Goal: Transaction & Acquisition: Purchase product/service

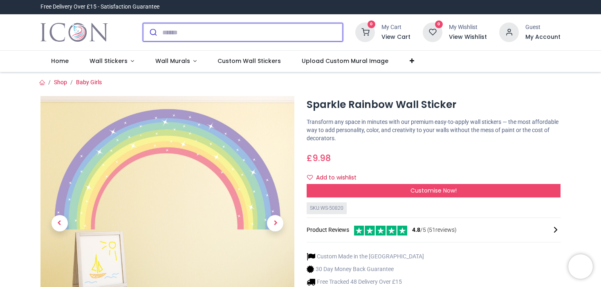
click at [259, 41] on input "search" at bounding box center [252, 32] width 180 height 18
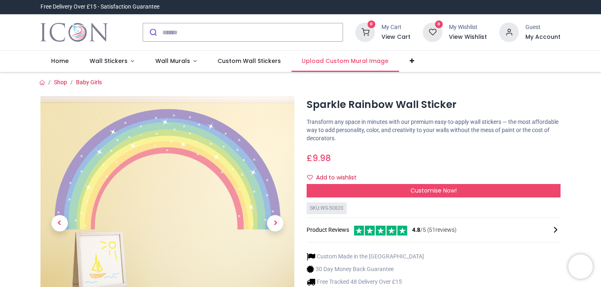
click at [388, 65] on span "Upload Custom Mural Image" at bounding box center [345, 61] width 87 height 8
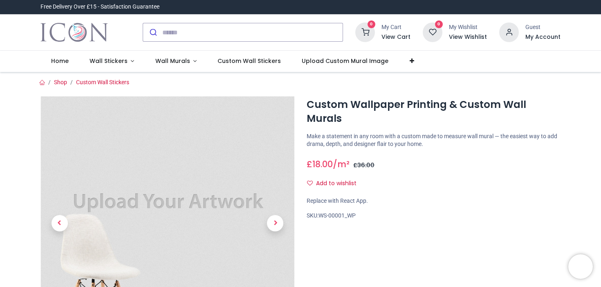
click at [276, 119] on div at bounding box center [300, 240] width 532 height 308
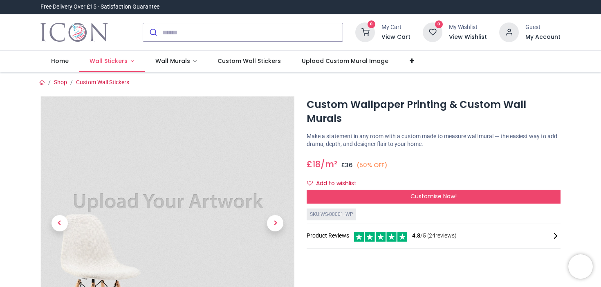
click at [128, 65] on span "Wall Stickers" at bounding box center [109, 61] width 38 height 8
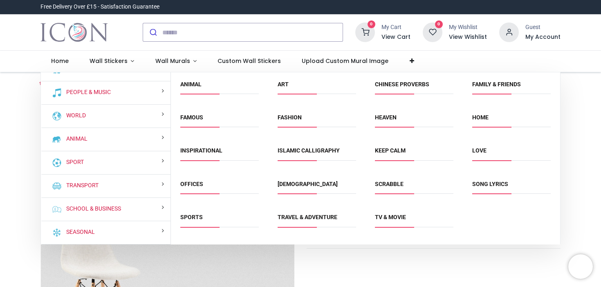
scroll to position [124, 0]
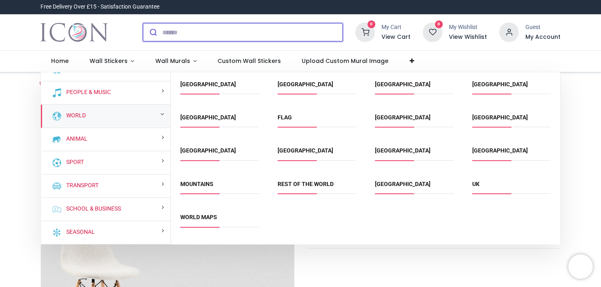
click at [157, 36] on icon "submit" at bounding box center [153, 32] width 8 height 8
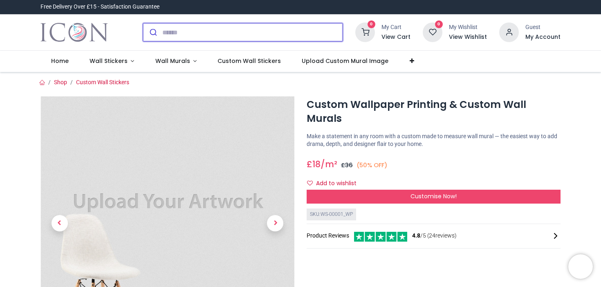
click at [204, 41] on input "search" at bounding box center [252, 32] width 180 height 18
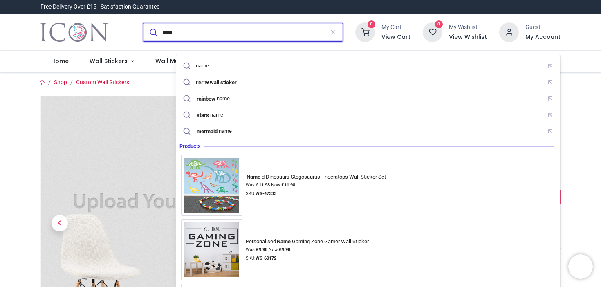
type input "****"
click at [143, 23] on button "submit" at bounding box center [152, 32] width 19 height 18
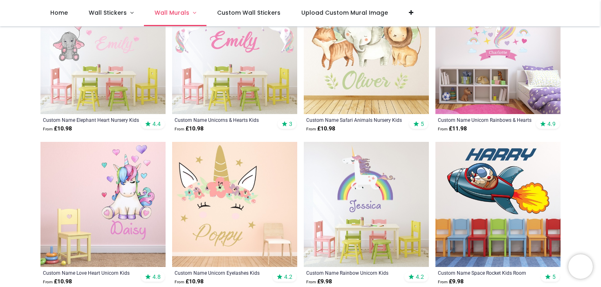
scroll to position [303, 0]
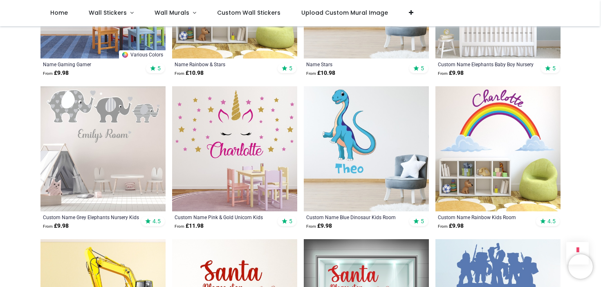
scroll to position [818, 0]
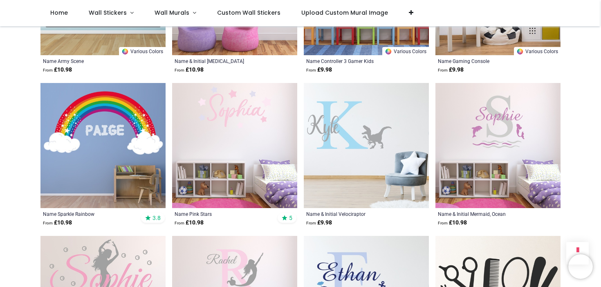
scroll to position [1430, 0]
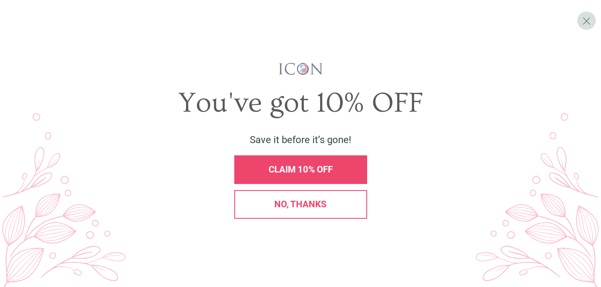
click at [301, 171] on span "CLAIM 10% OFF" at bounding box center [301, 169] width 64 height 10
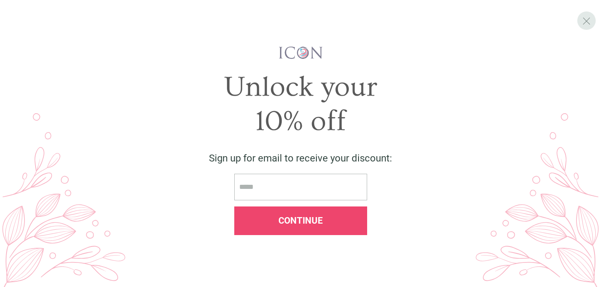
click at [588, 17] on span "X" at bounding box center [586, 21] width 9 height 12
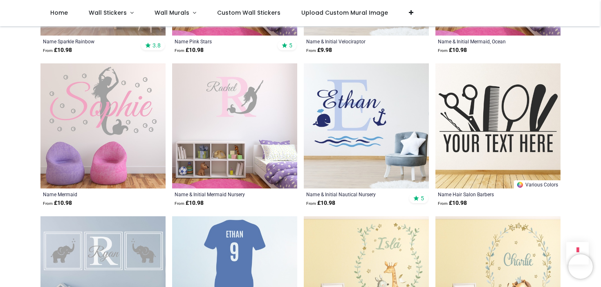
scroll to position [1524, 0]
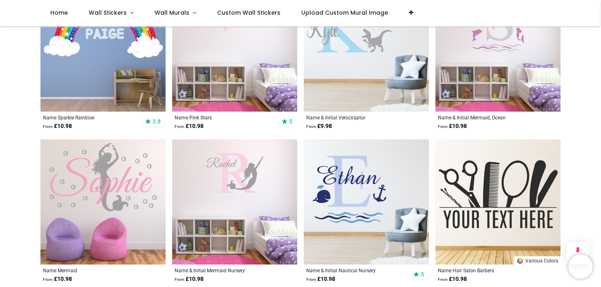
click at [128, 89] on img at bounding box center [102, 49] width 125 height 125
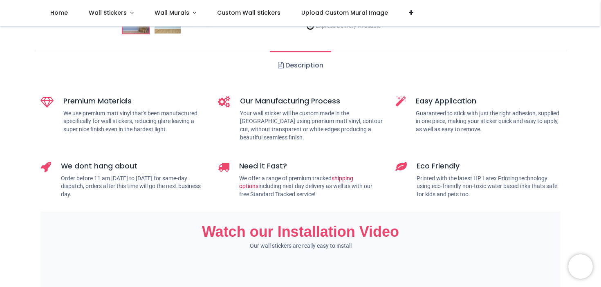
scroll to position [217, 0]
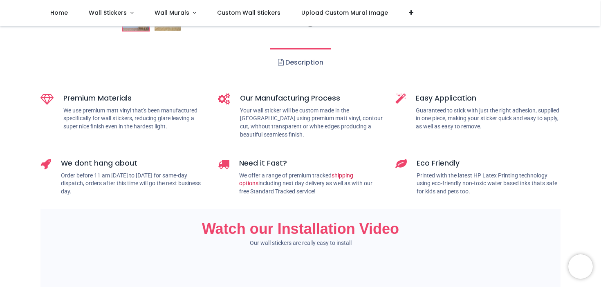
click at [202, 31] on img at bounding box center [199, 17] width 26 height 26
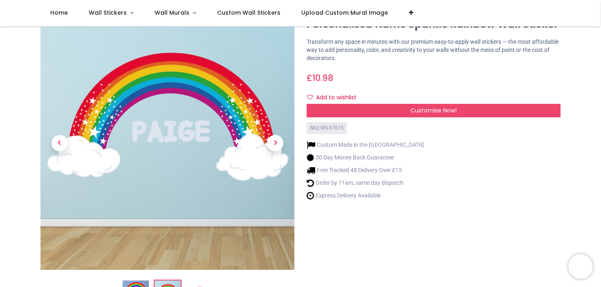
scroll to position [44, 0]
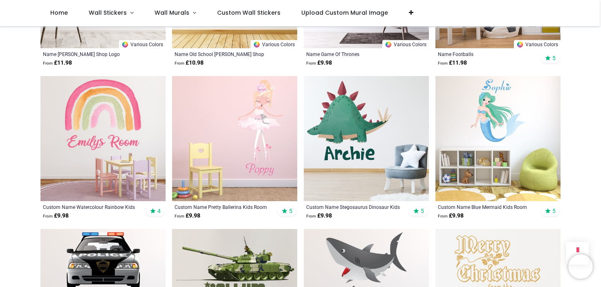
scroll to position [2224, 0]
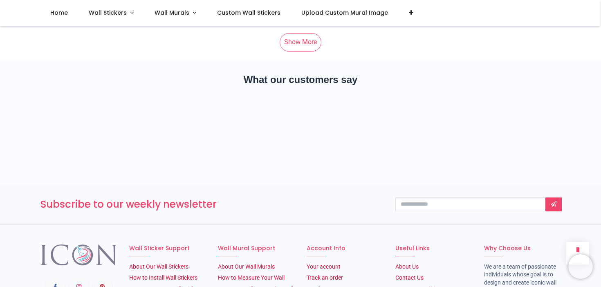
scroll to position [5488, 0]
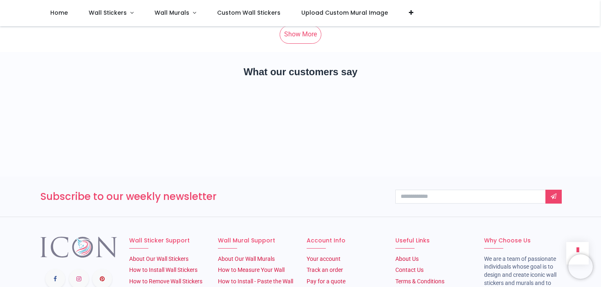
click at [295, 43] on link "Show More" at bounding box center [301, 34] width 42 height 18
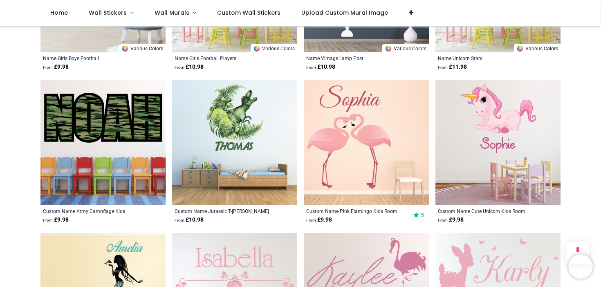
scroll to position [6502, 0]
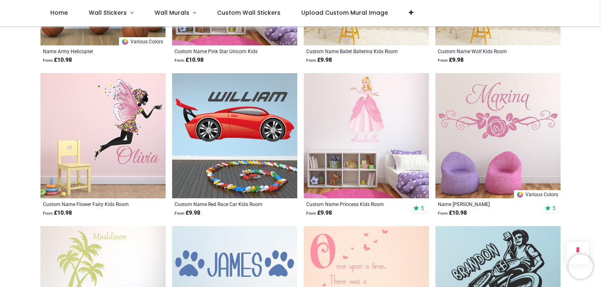
scroll to position [8191, 0]
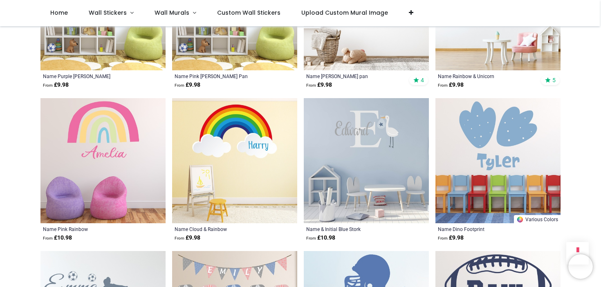
scroll to position [8780, 0]
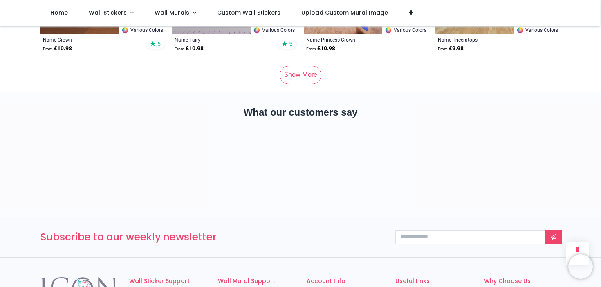
scroll to position [10815, 0]
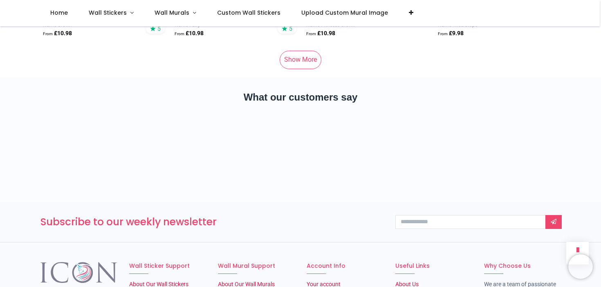
click at [295, 69] on link "Show More" at bounding box center [301, 60] width 42 height 18
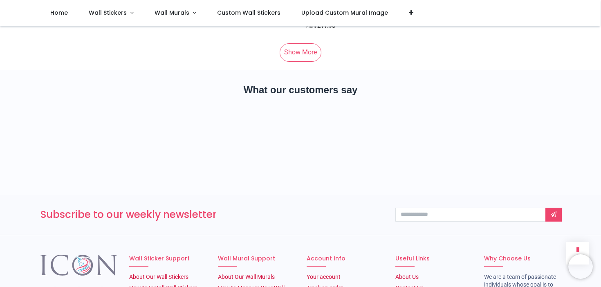
scroll to position [16175, 0]
click at [295, 61] on link "Show More" at bounding box center [301, 52] width 42 height 18
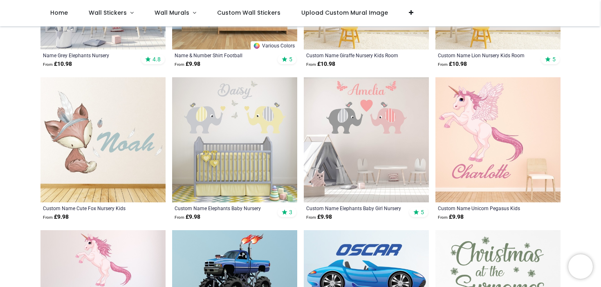
scroll to position [152, 0]
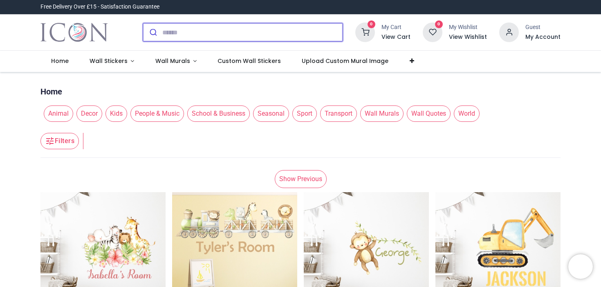
click at [220, 41] on input "search" at bounding box center [252, 32] width 180 height 18
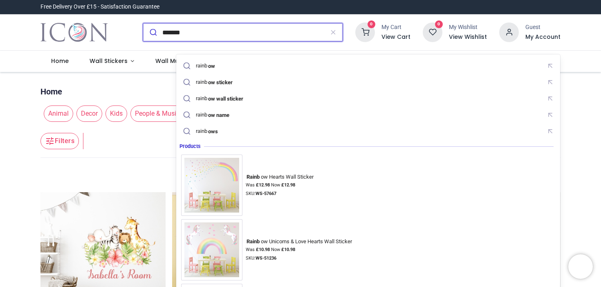
type input "*******"
click at [143, 23] on button "submit" at bounding box center [152, 32] width 19 height 18
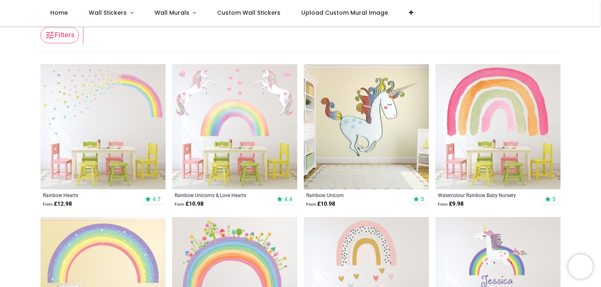
scroll to position [71, 0]
click at [254, 130] on img at bounding box center [234, 126] width 125 height 125
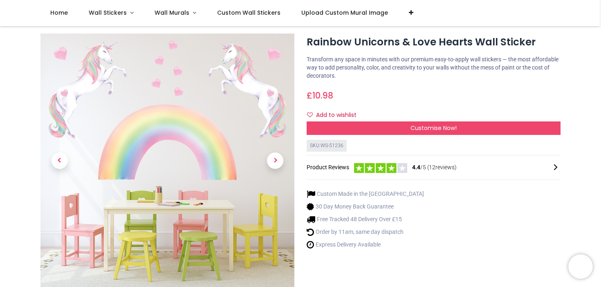
scroll to position [26, 0]
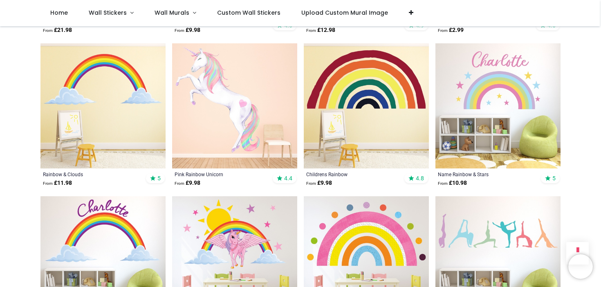
scroll to position [704, 0]
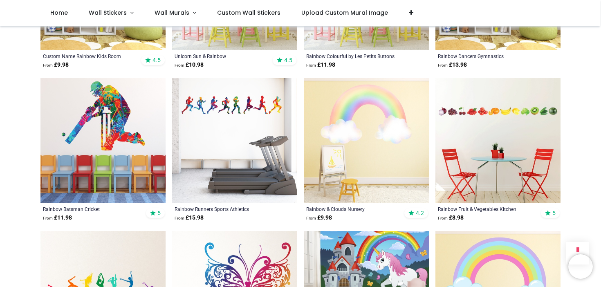
scroll to position [975, 0]
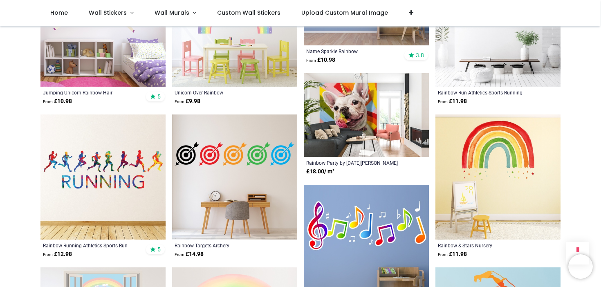
scroll to position [1411, 0]
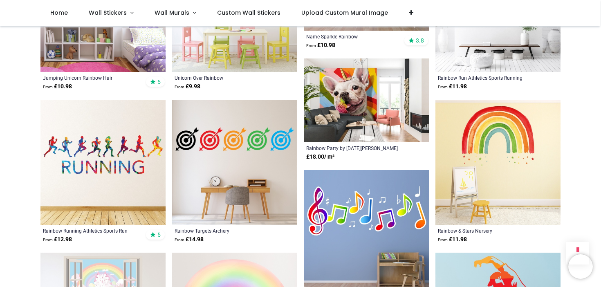
click at [266, 93] on div "Unicorn Over Rainbow From £ 9.98" at bounding box center [234, 82] width 125 height 21
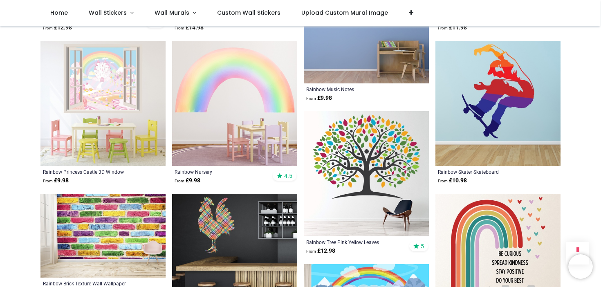
scroll to position [1614, 0]
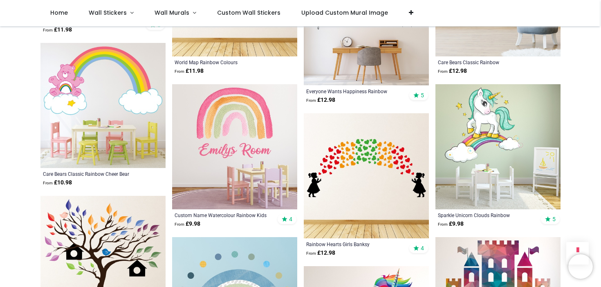
scroll to position [2046, 0]
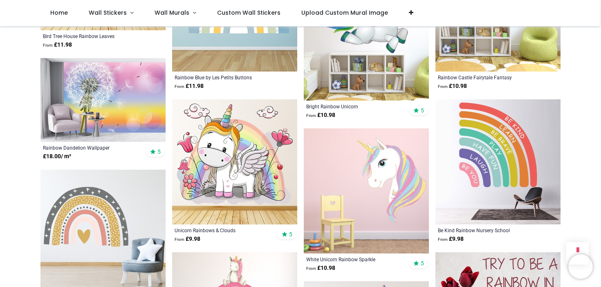
scroll to position [2338, 0]
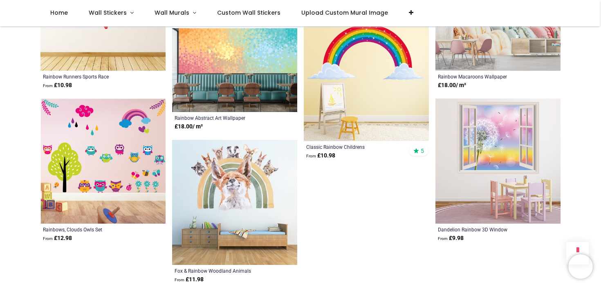
scroll to position [3025, 0]
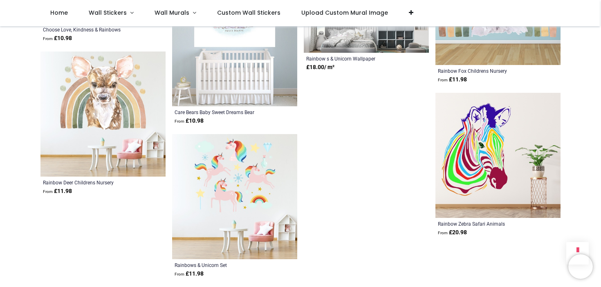
scroll to position [4089, 0]
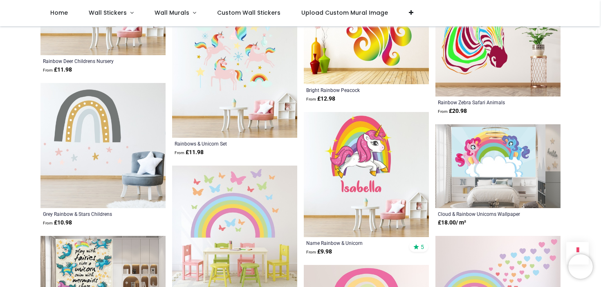
scroll to position [4211, 0]
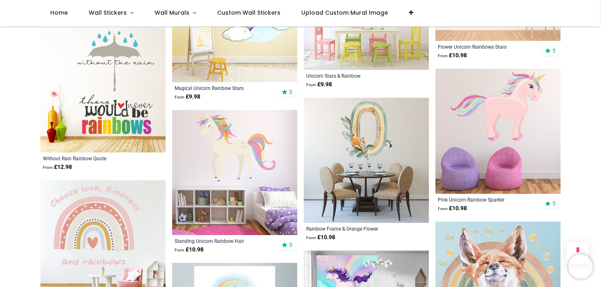
scroll to position [3807, 0]
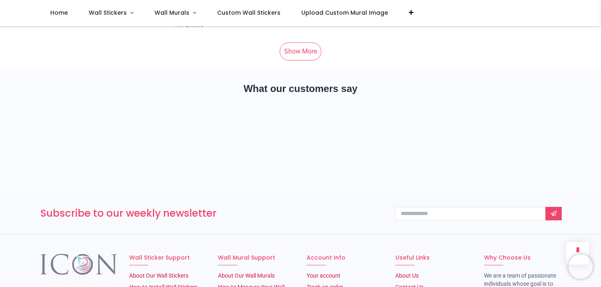
scroll to position [5368, 0]
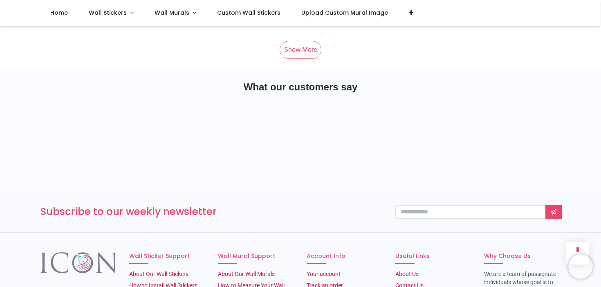
click at [298, 59] on link "Show More" at bounding box center [301, 50] width 42 height 18
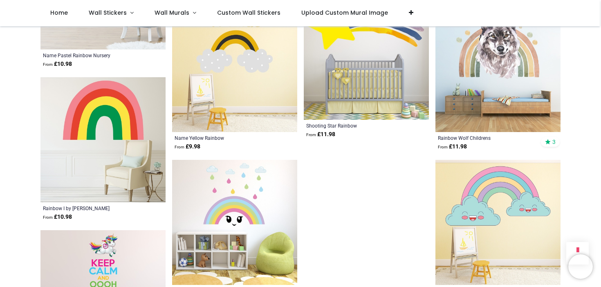
scroll to position [5667, 0]
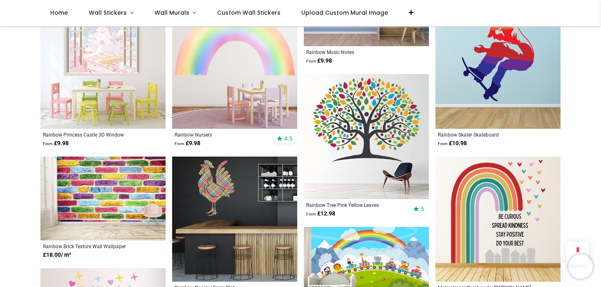
scroll to position [833, 0]
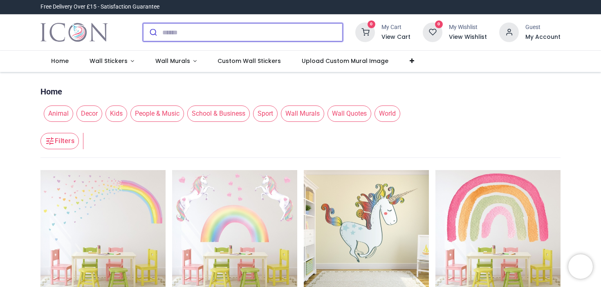
click at [254, 41] on input "search" at bounding box center [252, 32] width 180 height 18
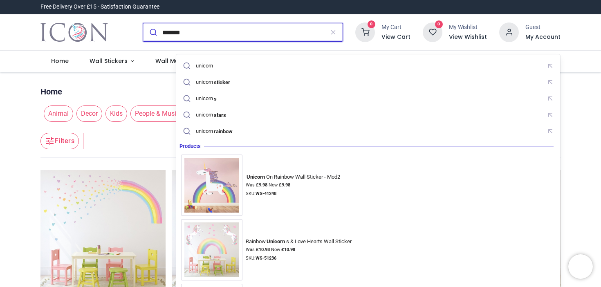
type input "*******"
click at [143, 23] on button "submit" at bounding box center [152, 32] width 19 height 18
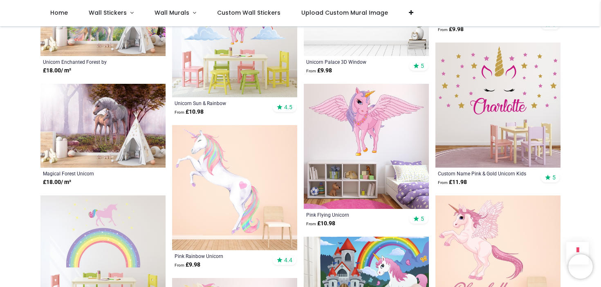
scroll to position [794, 0]
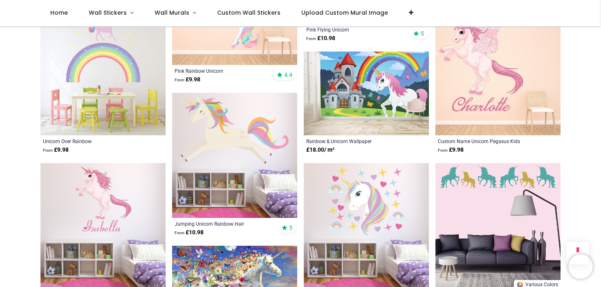
scroll to position [961, 0]
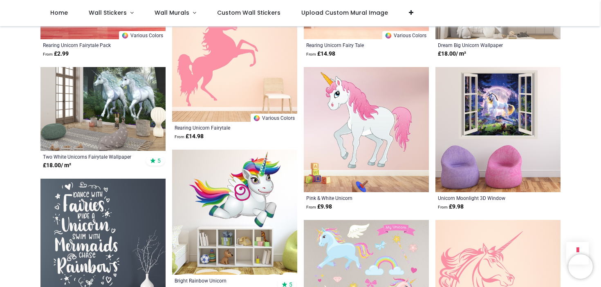
scroll to position [1780, 0]
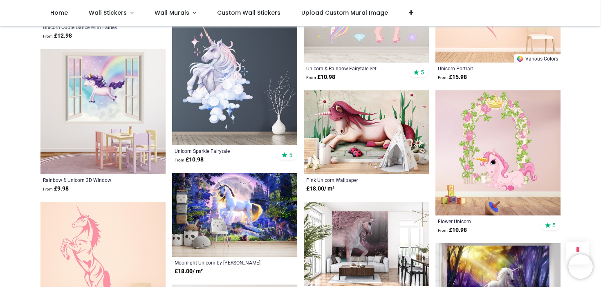
scroll to position [2082, 0]
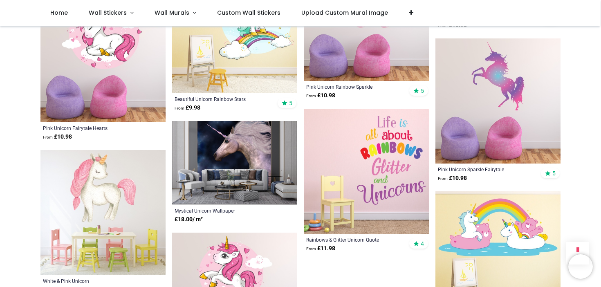
scroll to position [2837, 0]
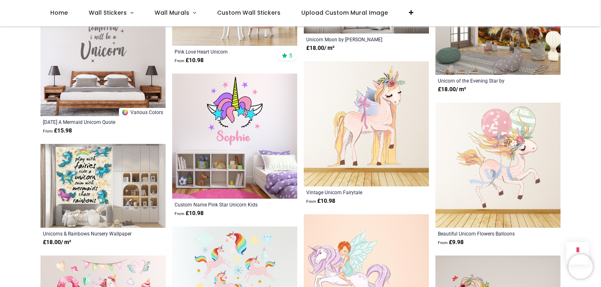
scroll to position [3302, 0]
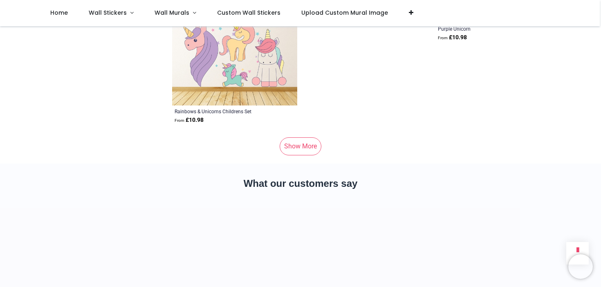
scroll to position [5199, 0]
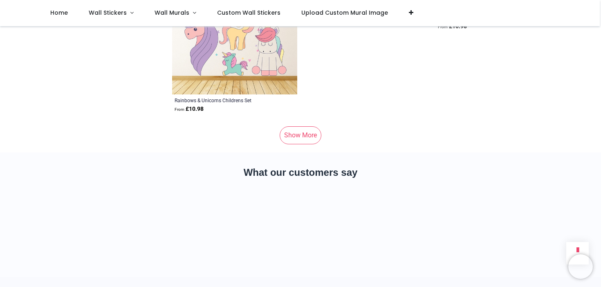
click at [300, 144] on link "Show More" at bounding box center [301, 135] width 42 height 18
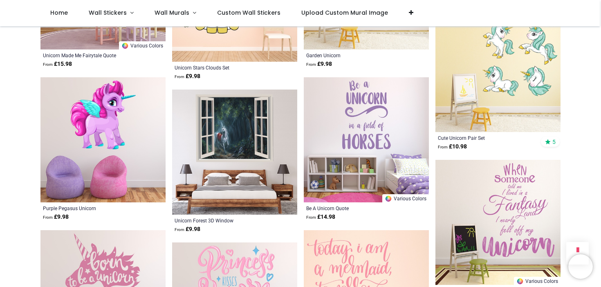
scroll to position [6153, 0]
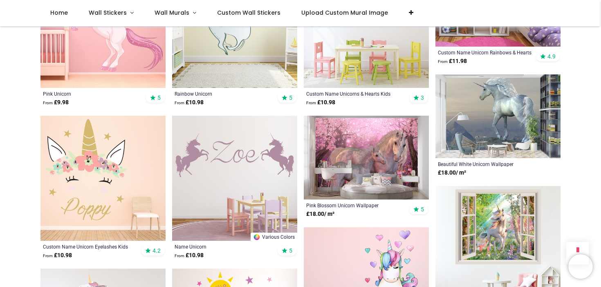
scroll to position [184, 0]
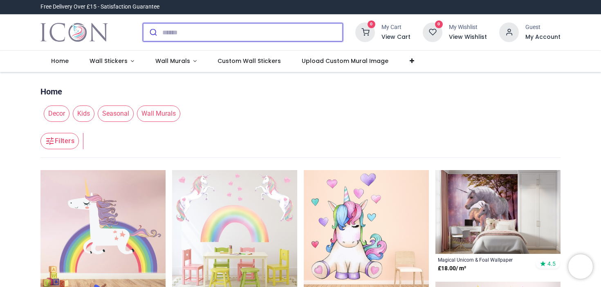
click at [212, 41] on input "search" at bounding box center [252, 32] width 180 height 18
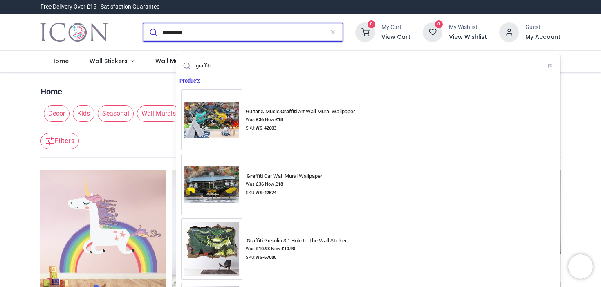
type input "********"
click at [143, 23] on button "submit" at bounding box center [152, 32] width 19 height 18
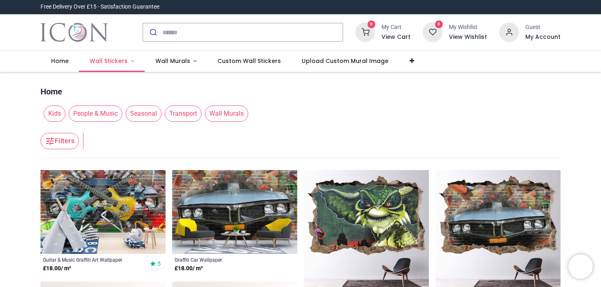
click at [145, 72] on link "Wall Stickers" at bounding box center [112, 61] width 66 height 21
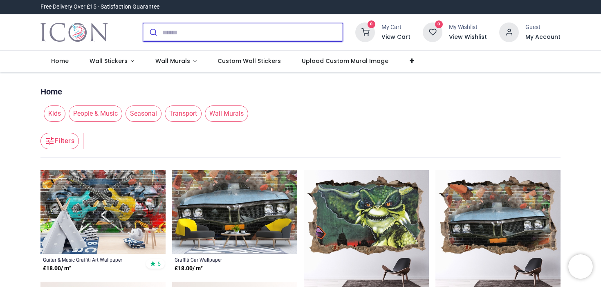
click at [215, 36] on input "search" at bounding box center [252, 32] width 180 height 18
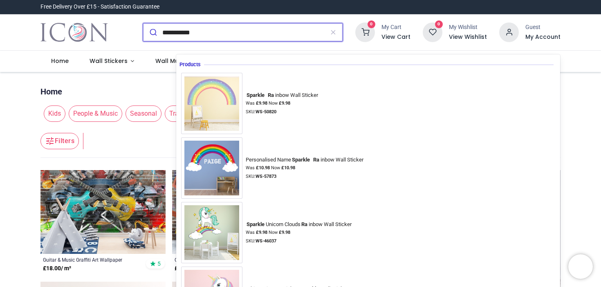
type input "**********"
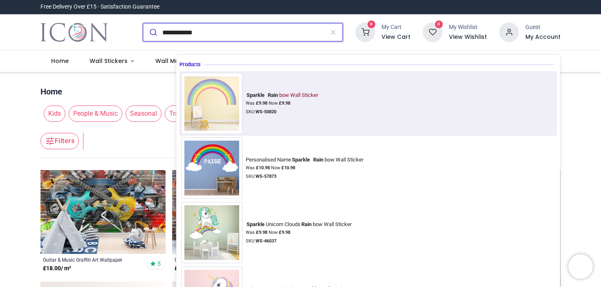
click at [217, 82] on img at bounding box center [211, 103] width 61 height 61
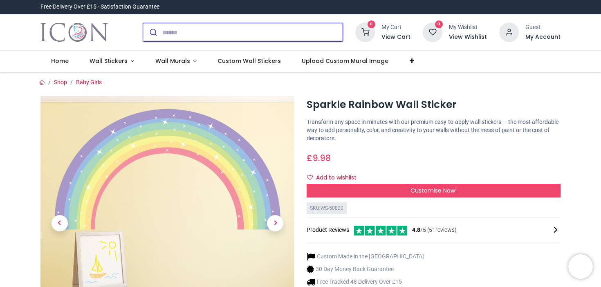
click at [210, 39] on input "search" at bounding box center [252, 32] width 180 height 18
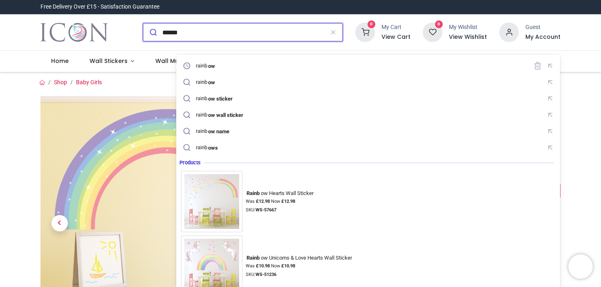
type input "*******"
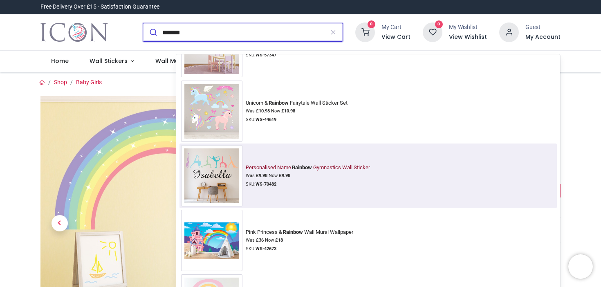
scroll to position [5512, 0]
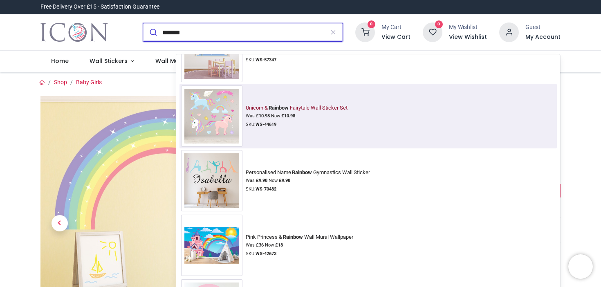
click at [259, 105] on div "Unicorn & Rainbow Fairytale Wall Sticker Set" at bounding box center [297, 108] width 102 height 7
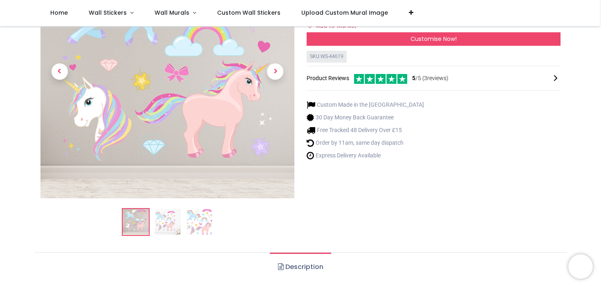
scroll to position [112, 0]
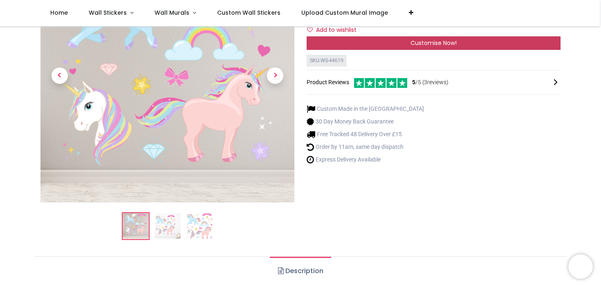
click at [411, 47] on span "Customise Now!" at bounding box center [434, 43] width 46 height 8
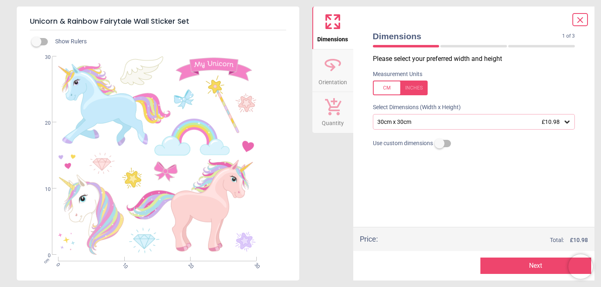
click at [409, 130] on div "30cm x 30cm £10.98" at bounding box center [474, 122] width 202 height 16
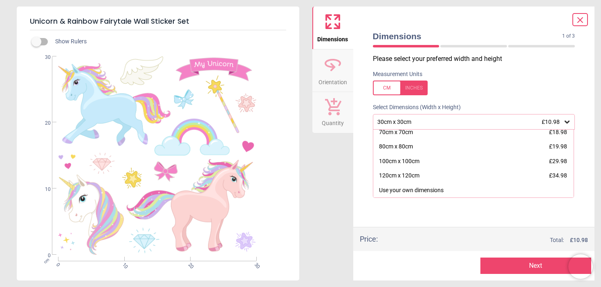
scroll to position [90, 0]
click at [306, 210] on div "Unicorn & Rainbow Fairytale Wall Sticker Set Show Rulers cm 0 10 20 30 0 10 20 …" at bounding box center [300, 143] width 601 height 287
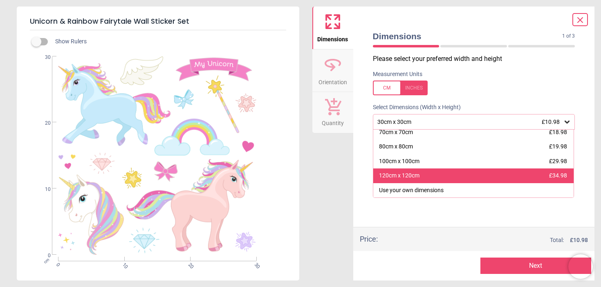
click at [443, 179] on div "120cm x 120cm £34.98" at bounding box center [473, 175] width 201 height 15
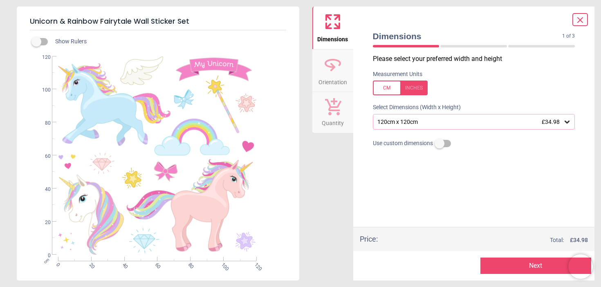
click at [500, 267] on button "Next" at bounding box center [535, 266] width 111 height 16
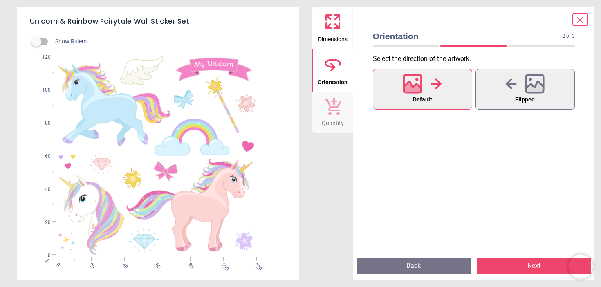
click at [413, 267] on button "Back" at bounding box center [414, 266] width 114 height 16
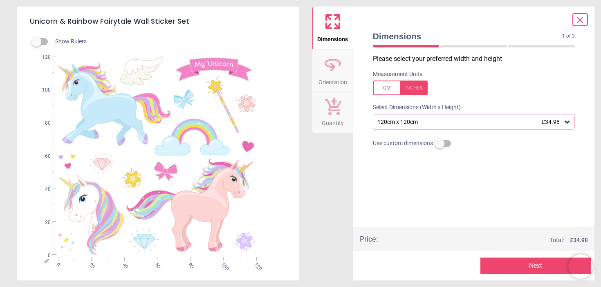
click at [432, 126] on div "120cm x 120cm £34.98" at bounding box center [470, 122] width 187 height 7
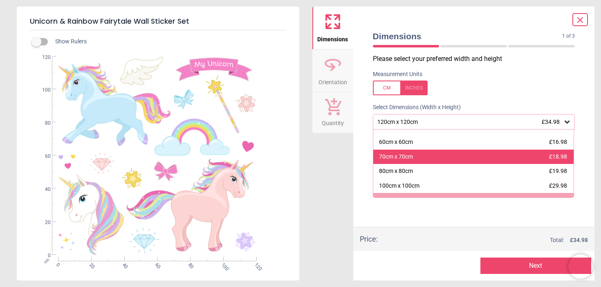
scroll to position [38, 0]
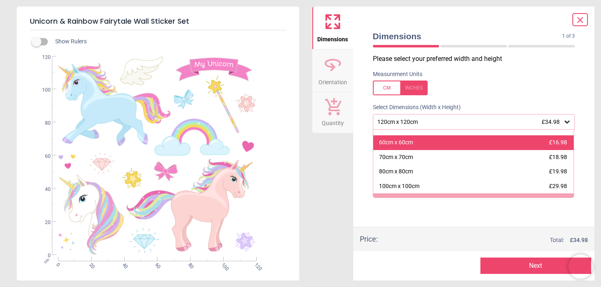
click at [413, 147] on div "60cm x 60cm" at bounding box center [396, 143] width 34 height 8
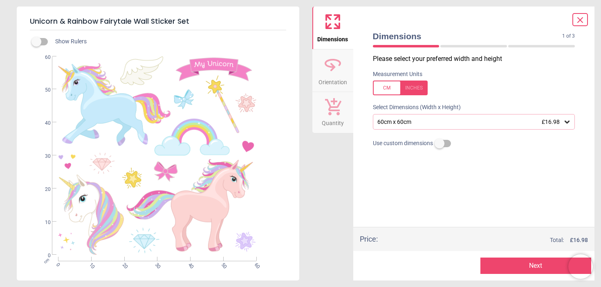
click at [516, 265] on button "Next" at bounding box center [535, 266] width 111 height 16
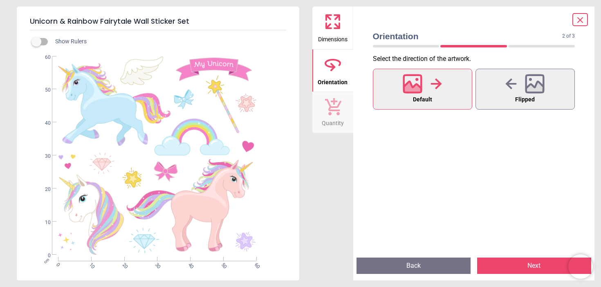
click at [502, 263] on button "Next" at bounding box center [534, 266] width 114 height 16
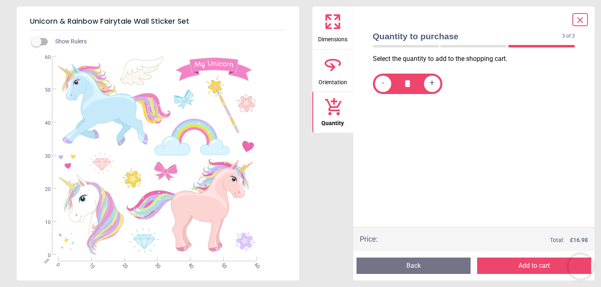
click at [519, 272] on button "Add to cart" at bounding box center [534, 266] width 114 height 16
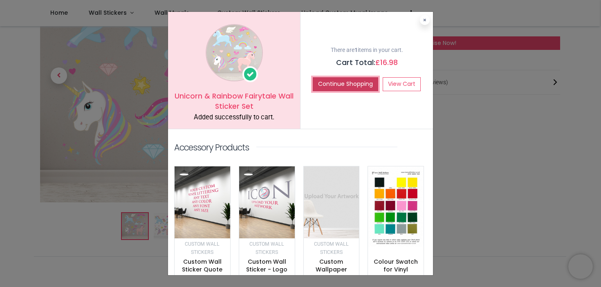
click at [378, 91] on button "Continue Shopping" at bounding box center [345, 84] width 65 height 14
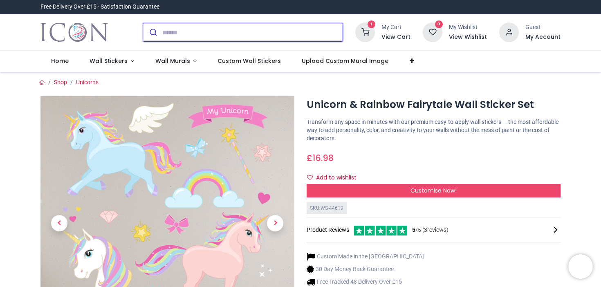
click at [222, 40] on input "search" at bounding box center [252, 32] width 180 height 18
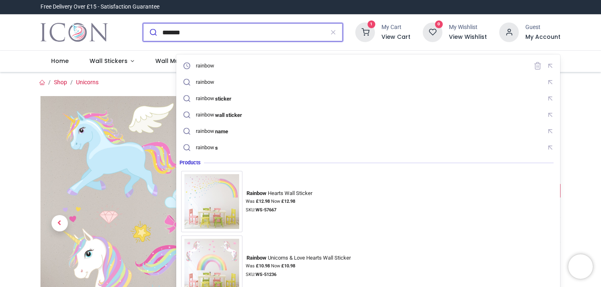
type input "*******"
click at [143, 23] on button "submit" at bounding box center [152, 32] width 19 height 18
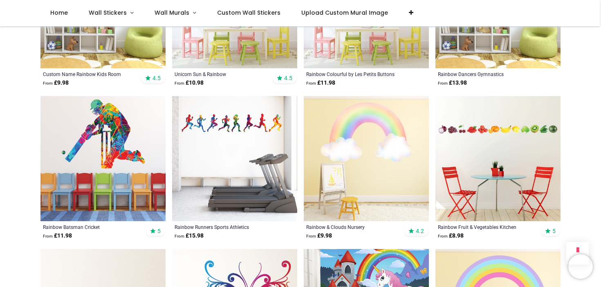
scroll to position [962, 0]
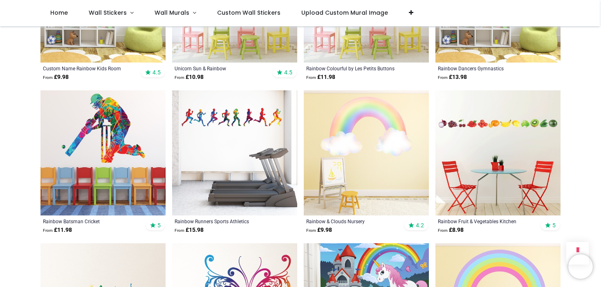
click at [392, 116] on img at bounding box center [366, 152] width 125 height 125
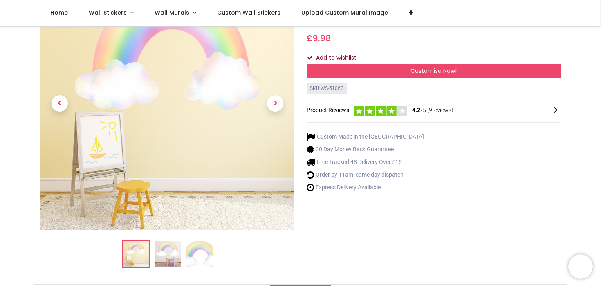
scroll to position [84, 0]
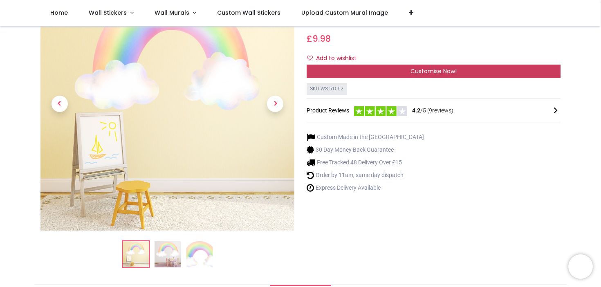
click at [392, 79] on div "Customise Now!" at bounding box center [434, 72] width 254 height 14
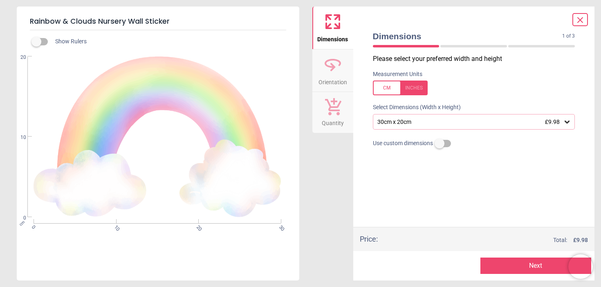
click at [406, 126] on div "30cm x 20cm £9.98" at bounding box center [470, 122] width 187 height 7
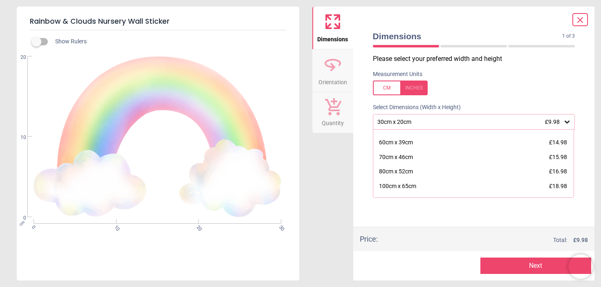
scroll to position [39, 0]
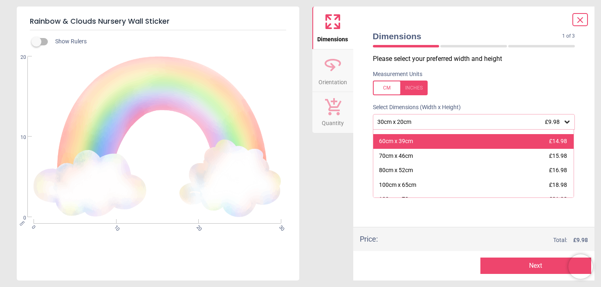
click at [409, 146] on div "60cm x 39cm" at bounding box center [396, 141] width 34 height 8
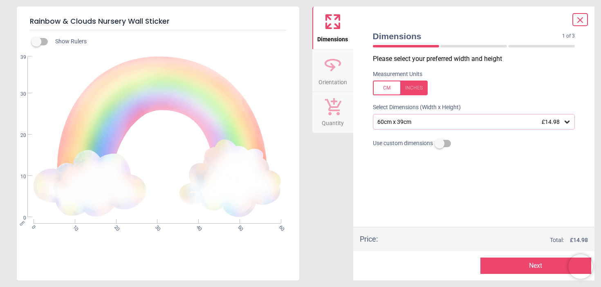
click at [426, 126] on div "60cm x 39cm £14.98" at bounding box center [470, 122] width 187 height 7
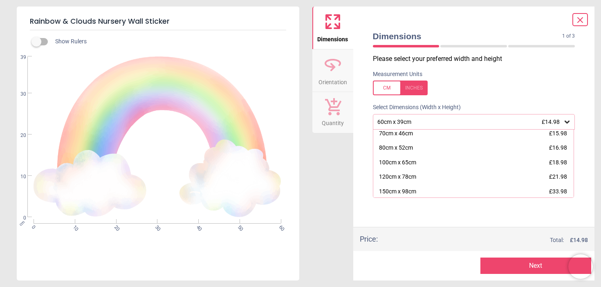
scroll to position [63, 0]
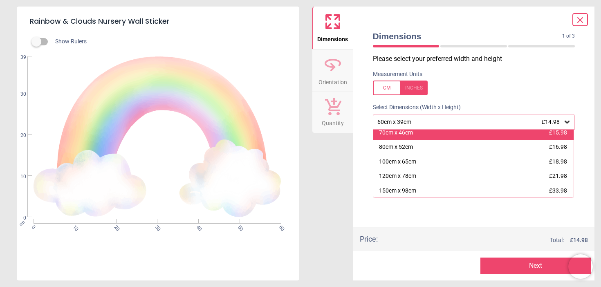
click at [413, 137] on div "70cm x 46cm" at bounding box center [396, 133] width 34 height 8
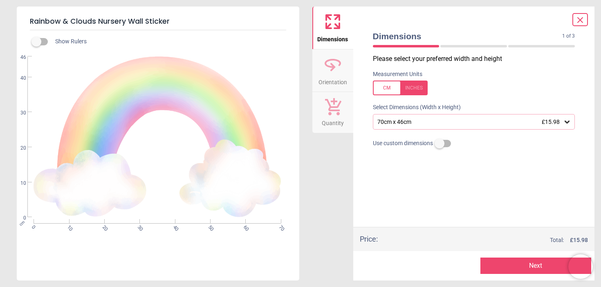
click at [533, 268] on button "Next" at bounding box center [535, 266] width 111 height 16
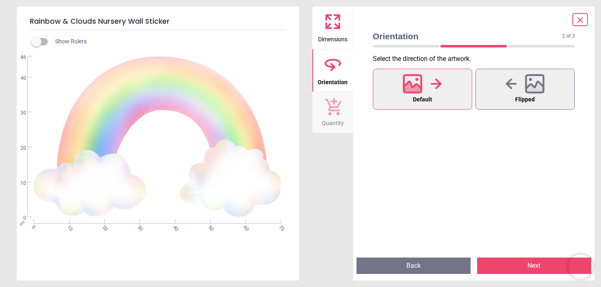
click at [533, 268] on button "Next" at bounding box center [534, 266] width 114 height 16
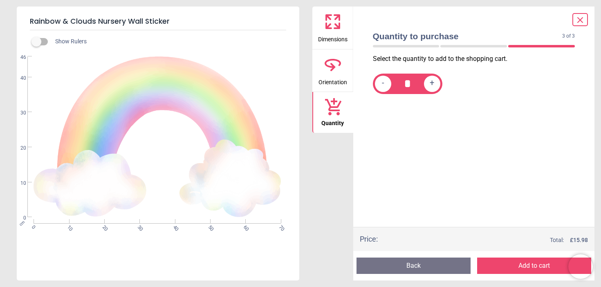
click at [533, 268] on button "Add to cart" at bounding box center [534, 266] width 114 height 16
